Goal: Task Accomplishment & Management: Use online tool/utility

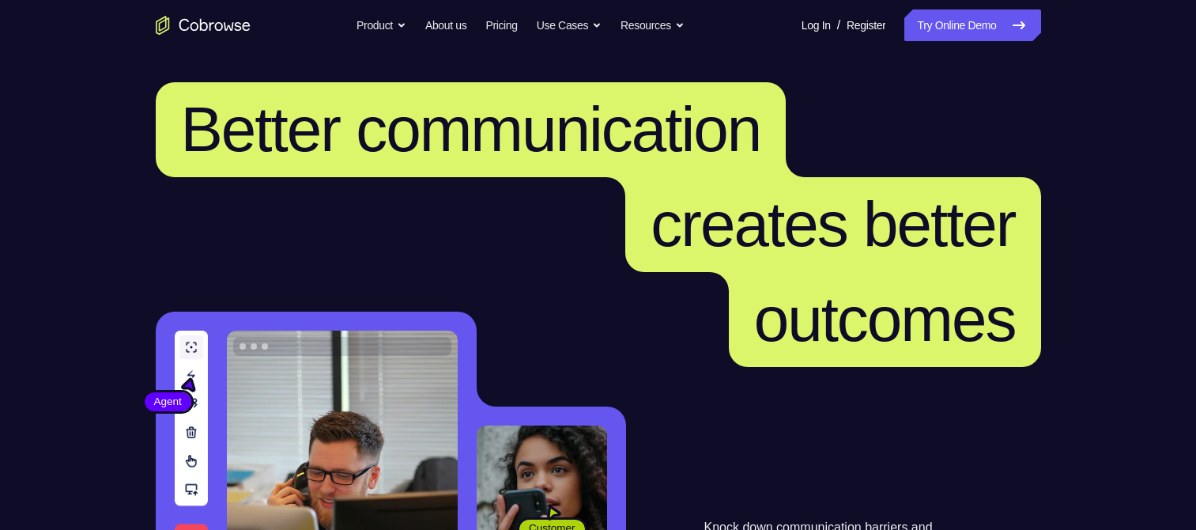
click at [953, 15] on link "Try Online Demo" at bounding box center [973, 25] width 136 height 32
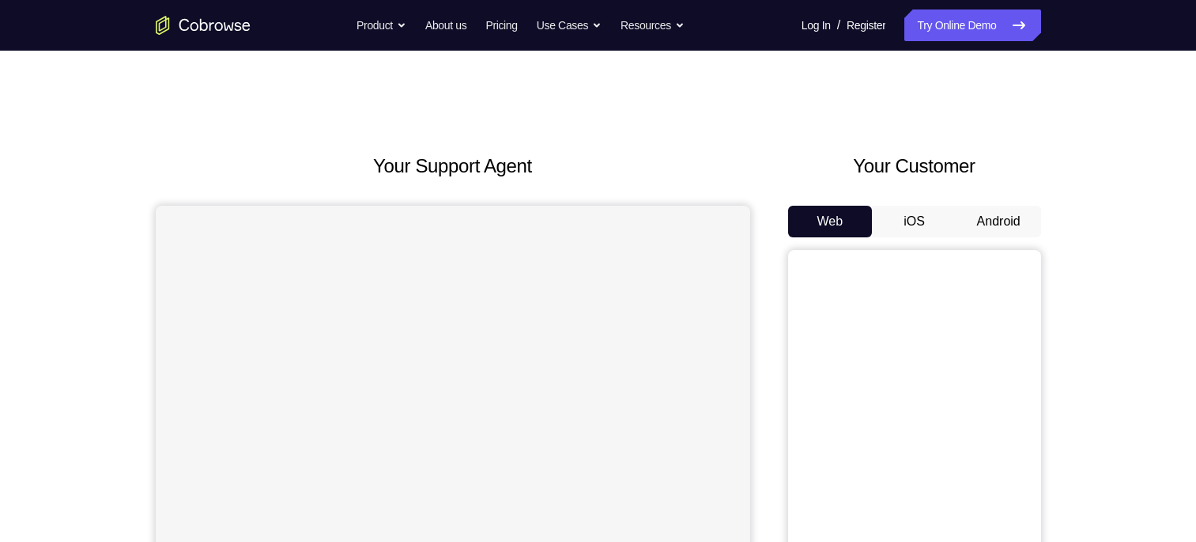
click at [996, 234] on button "Android" at bounding box center [999, 222] width 85 height 32
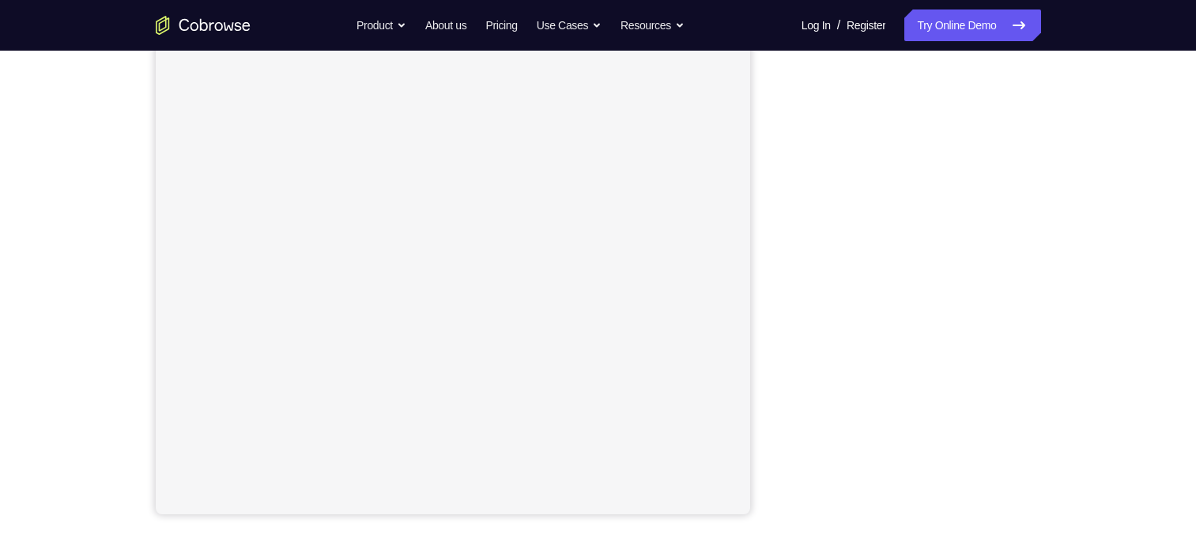
scroll to position [221, 0]
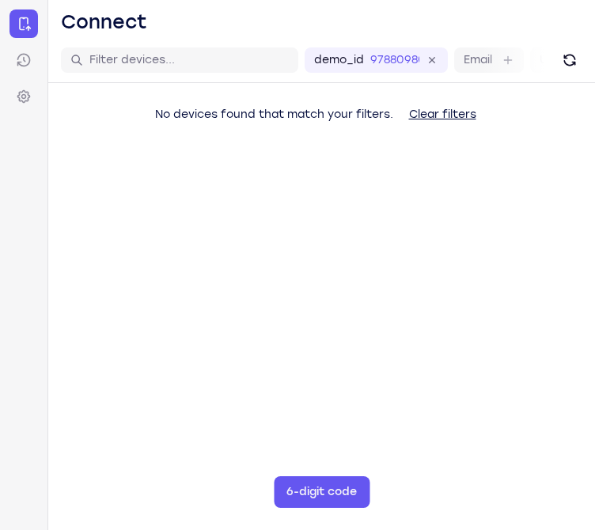
click at [333, 270] on main "demo_id 97880980 97880980 Email User ID Device ID Device name 6-digit code Code…" at bounding box center [321, 303] width 546 height 530
